Goal: Check status: Check status

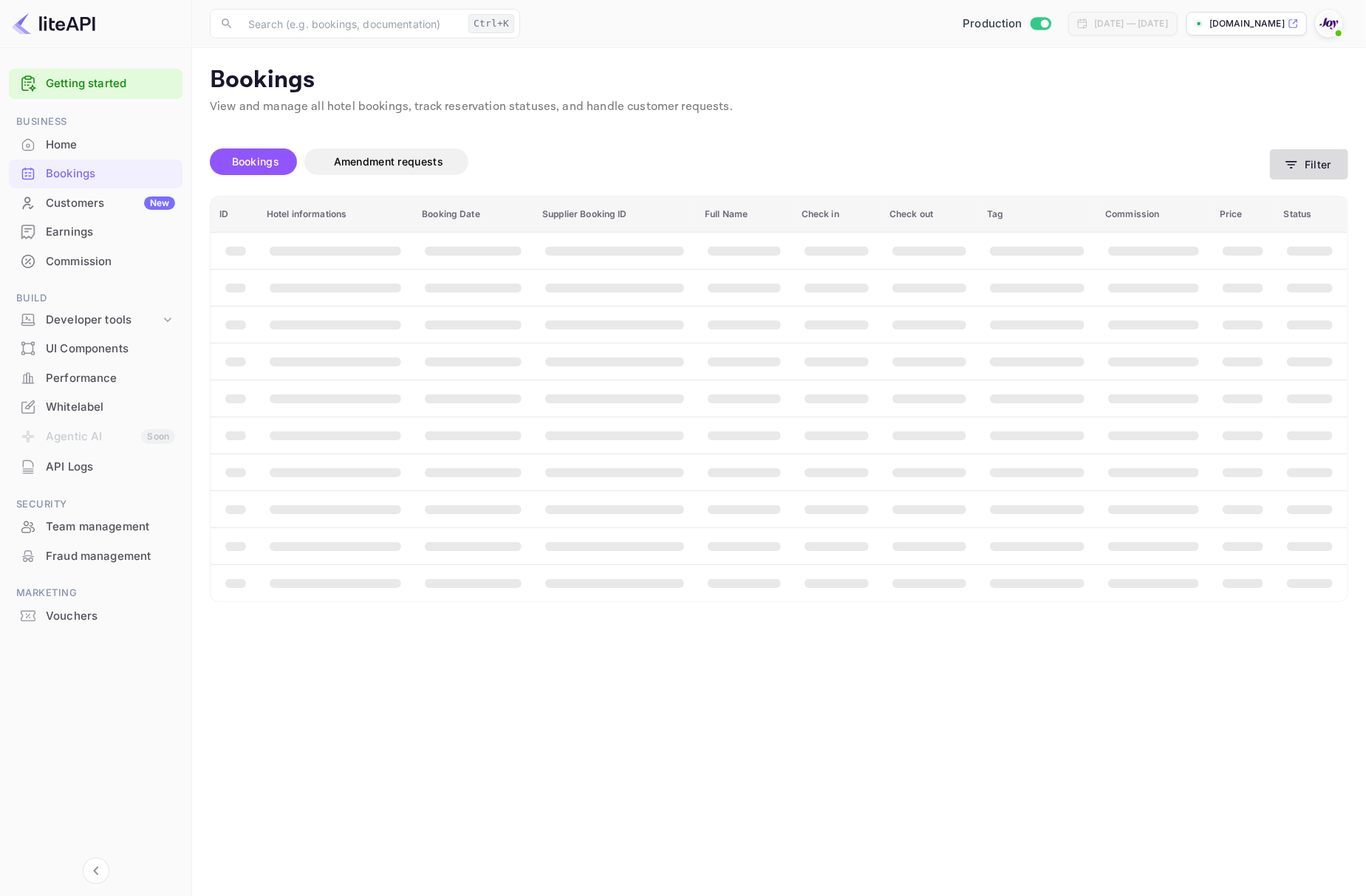
click at [1303, 156] on button "Filter" at bounding box center [1309, 164] width 79 height 31
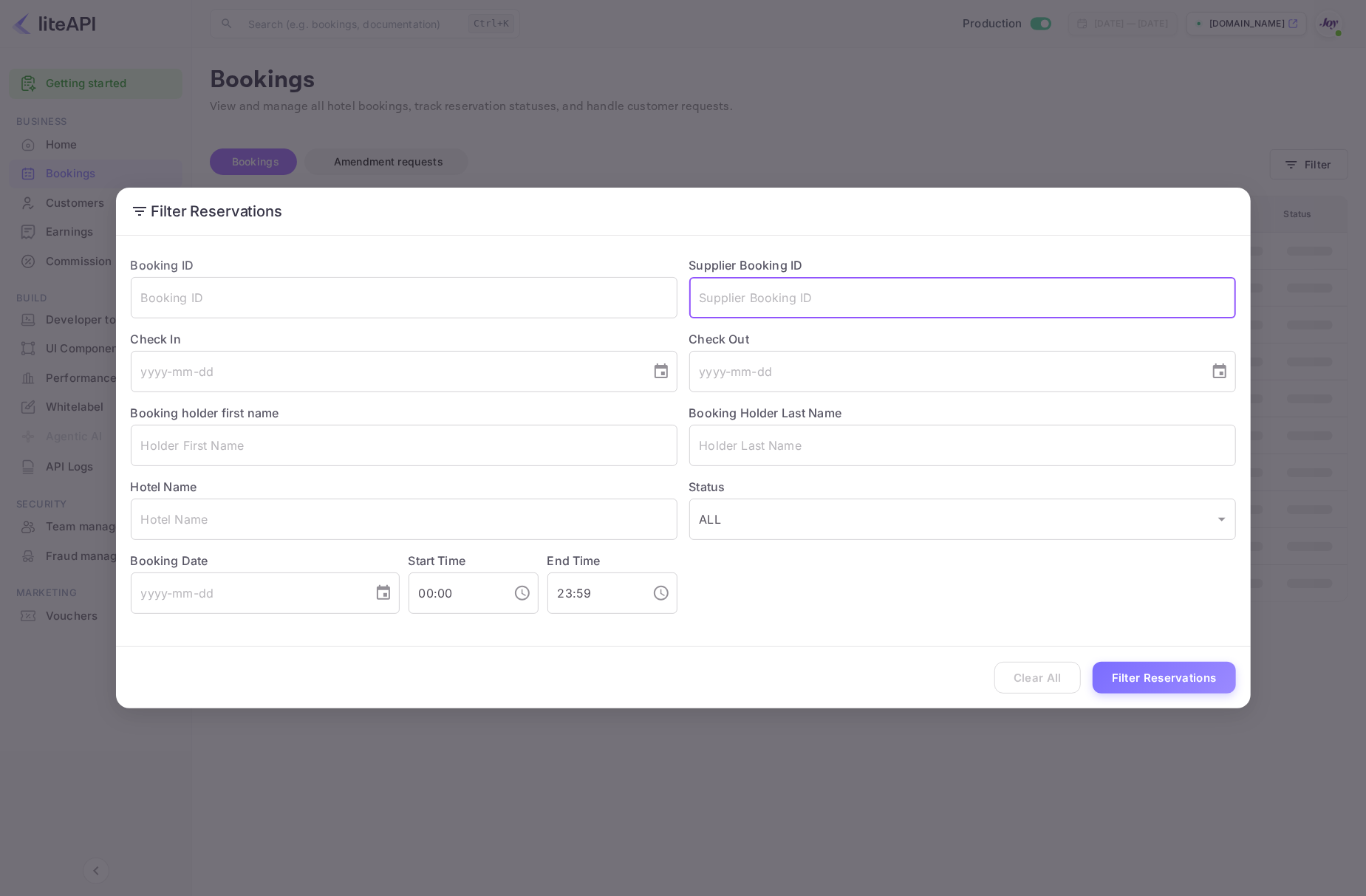
click at [857, 306] on input "text" at bounding box center [962, 297] width 547 height 41
type input "9205535"
click at [1093, 662] on button "Filter Reservations" at bounding box center [1165, 677] width 143 height 31
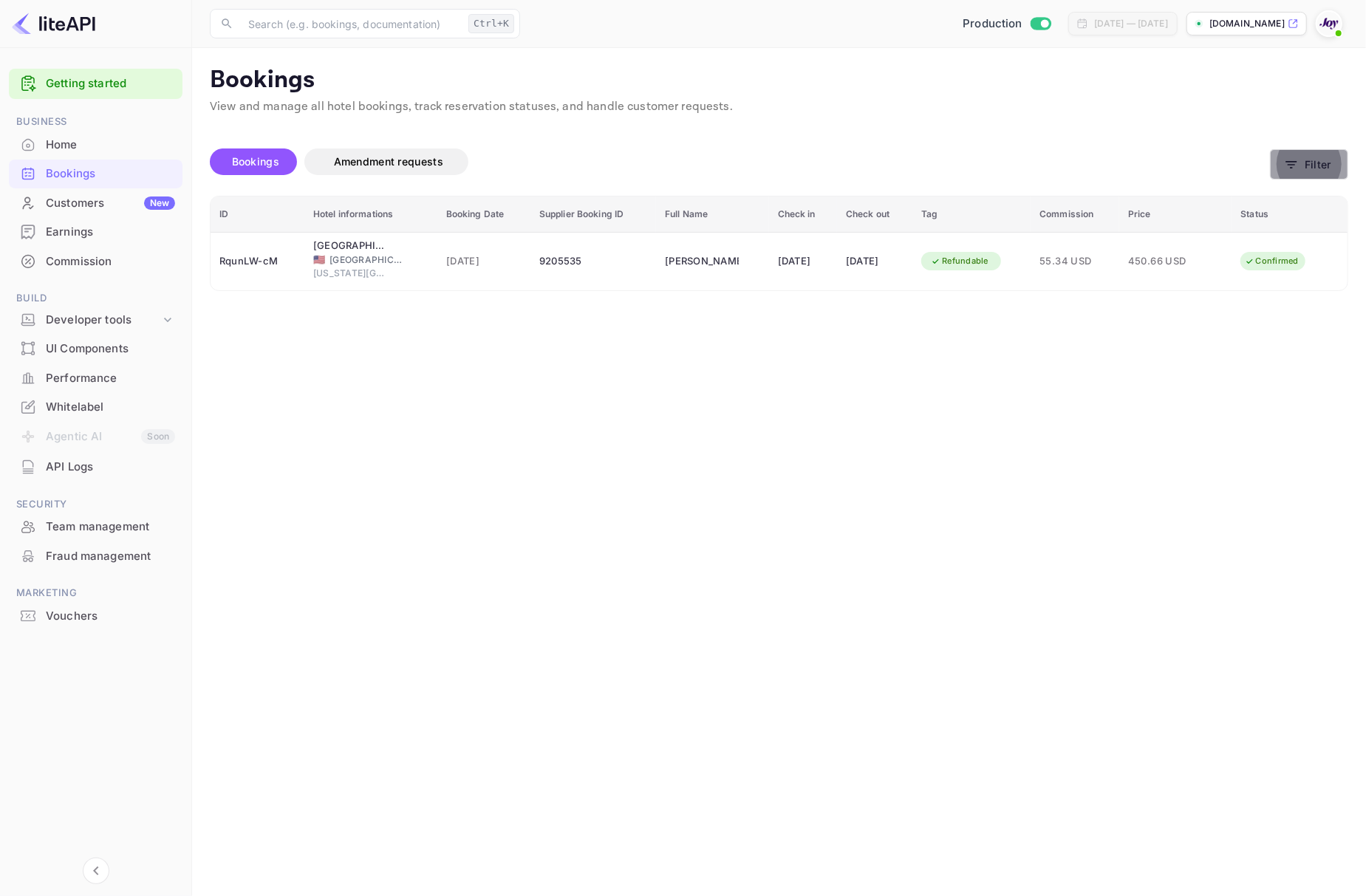
click at [1307, 166] on button "Filter" at bounding box center [1309, 164] width 79 height 31
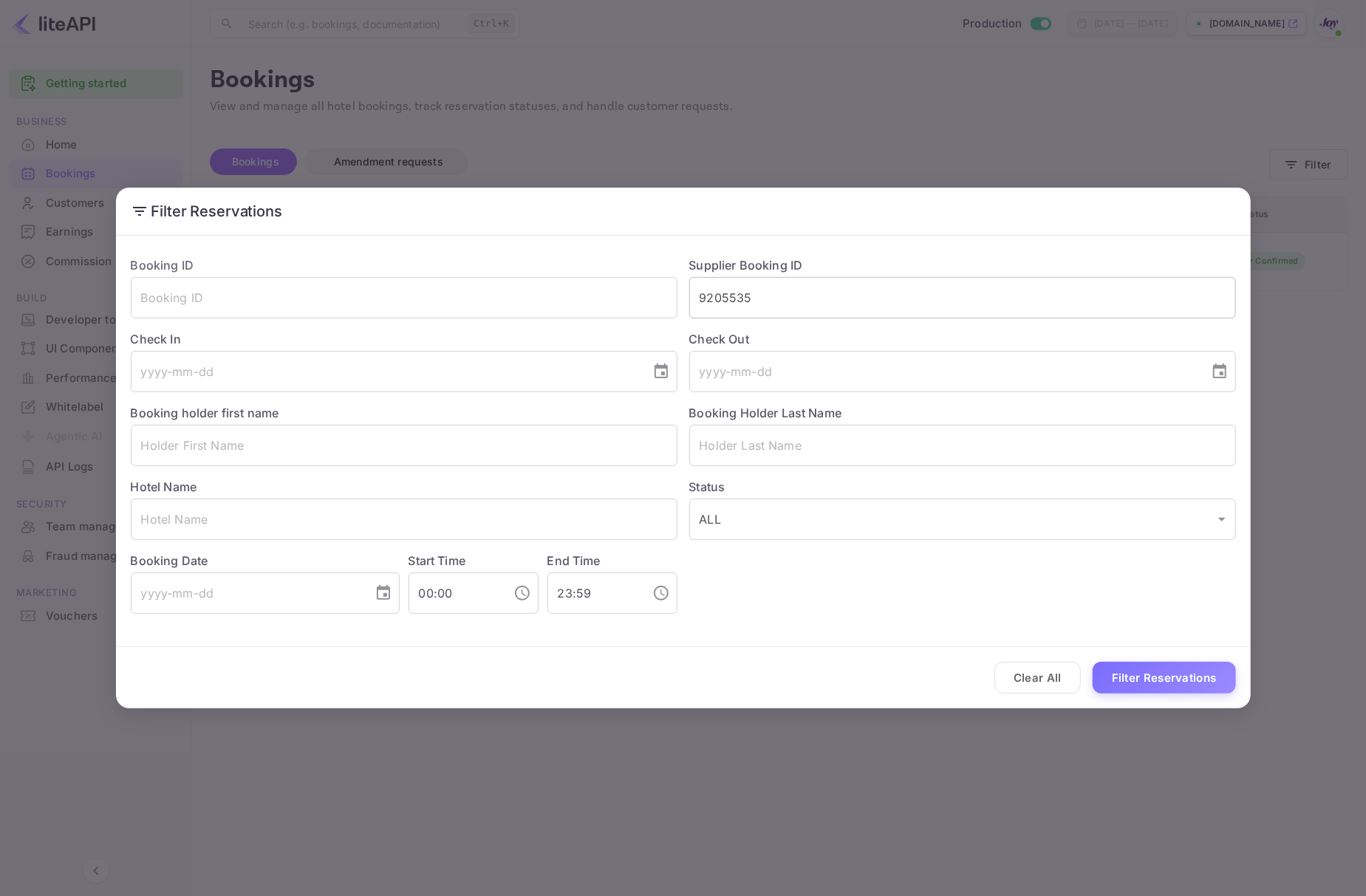
click at [769, 302] on input "9205535" at bounding box center [962, 297] width 547 height 41
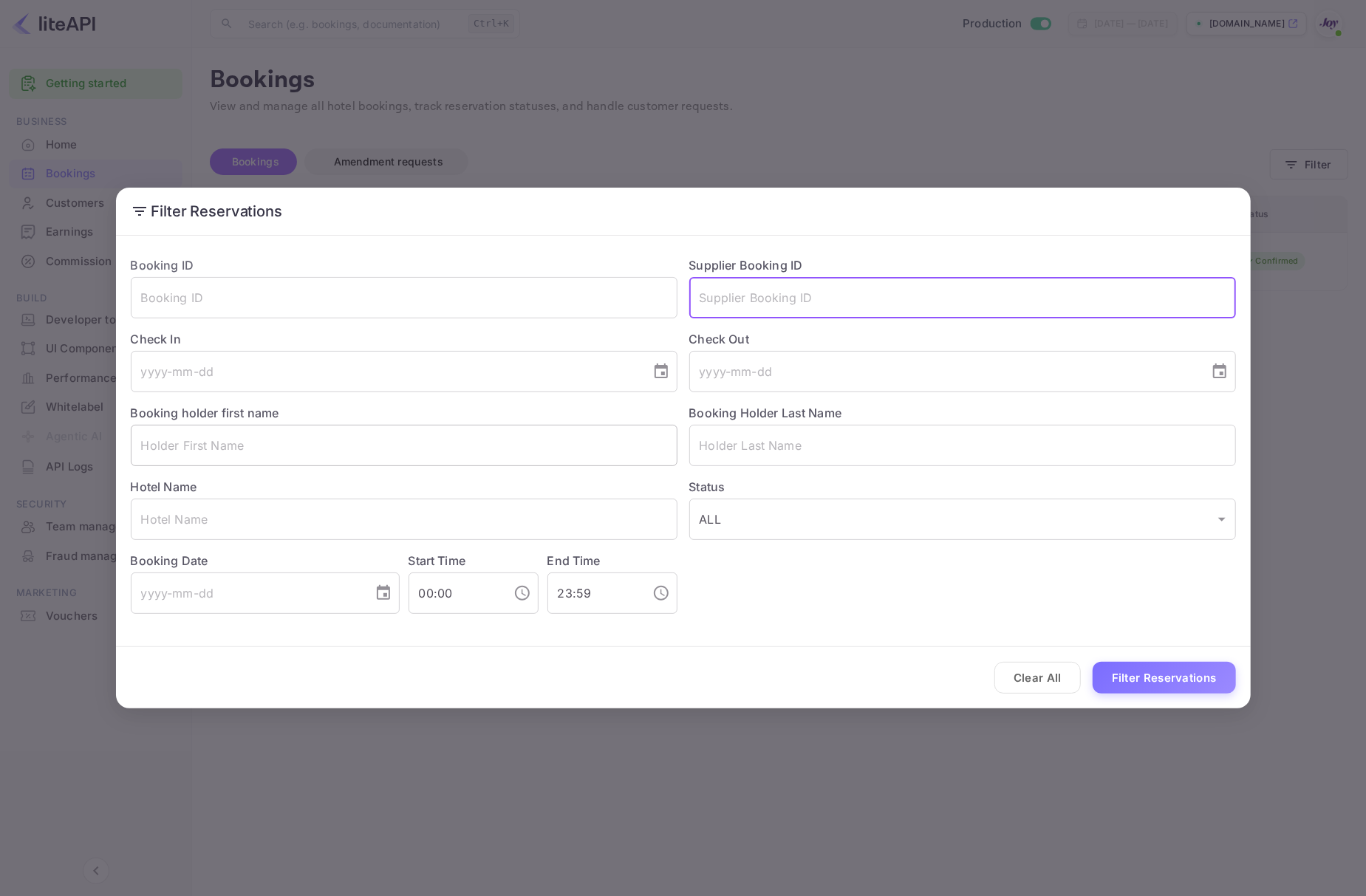
click at [233, 455] on input "text" at bounding box center [404, 445] width 547 height 41
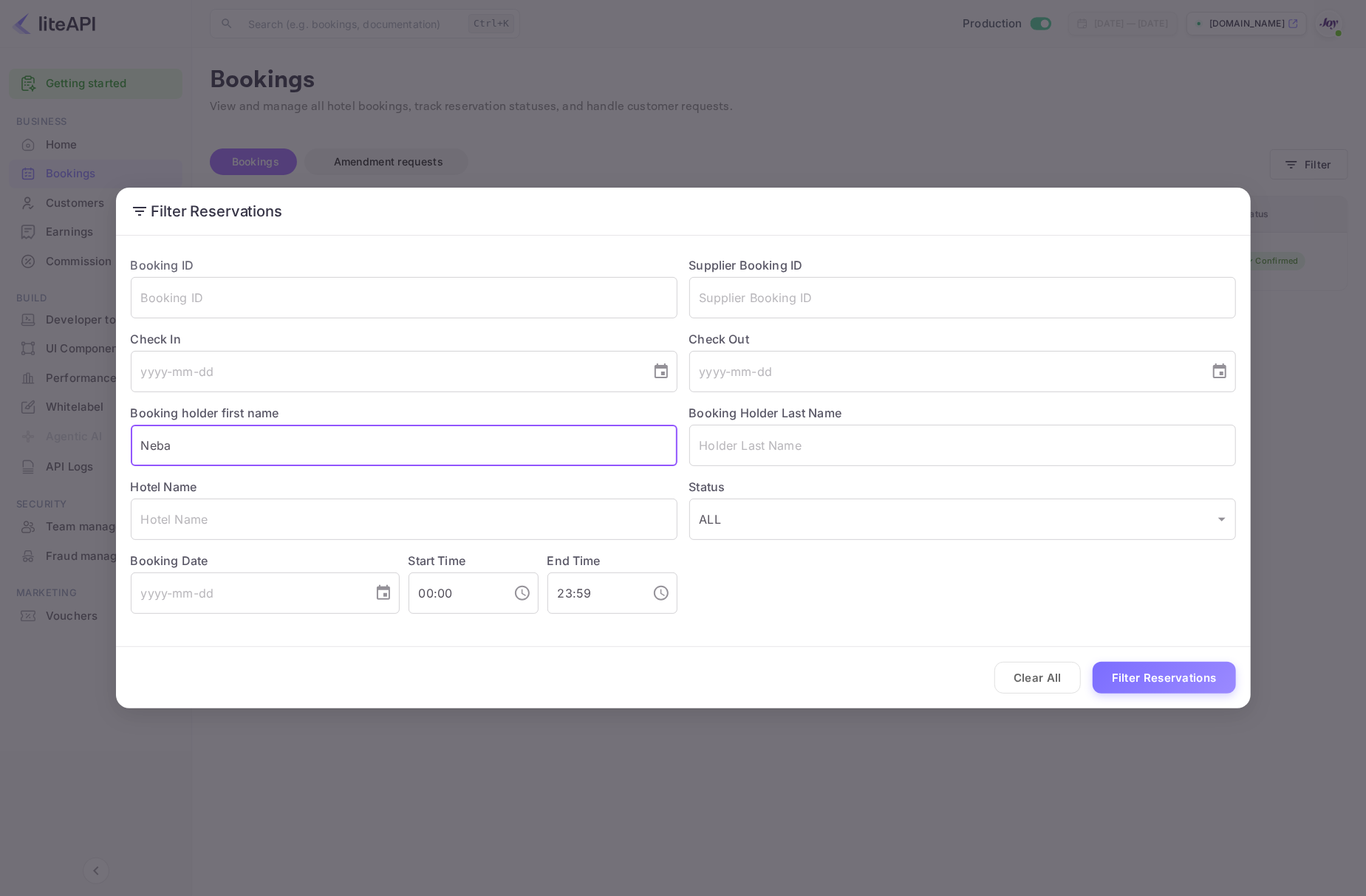
type input "Neba"
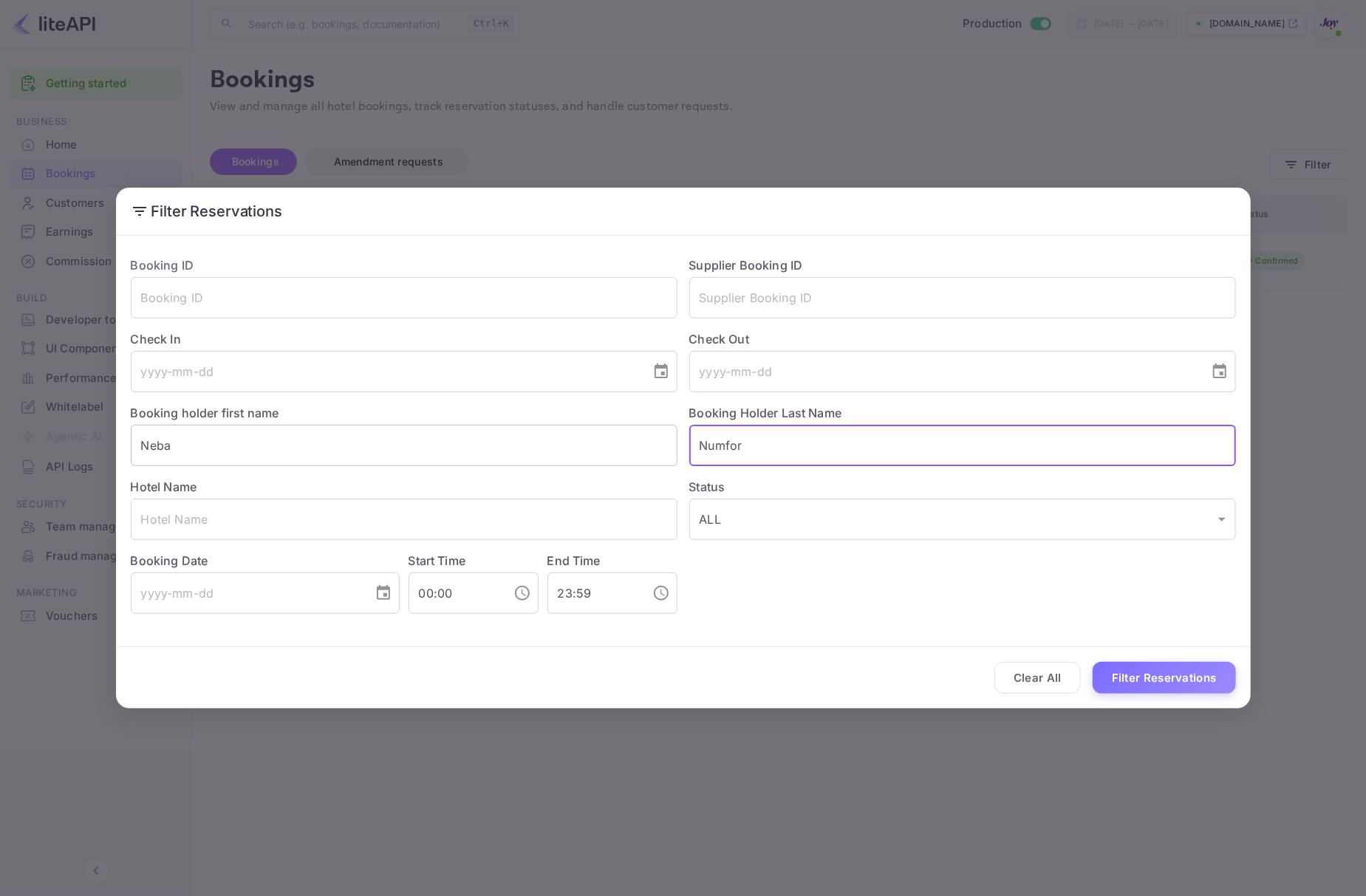
type input "Numfor"
click at [1093, 662] on button "Filter Reservations" at bounding box center [1165, 677] width 143 height 31
